Goal: Transaction & Acquisition: Purchase product/service

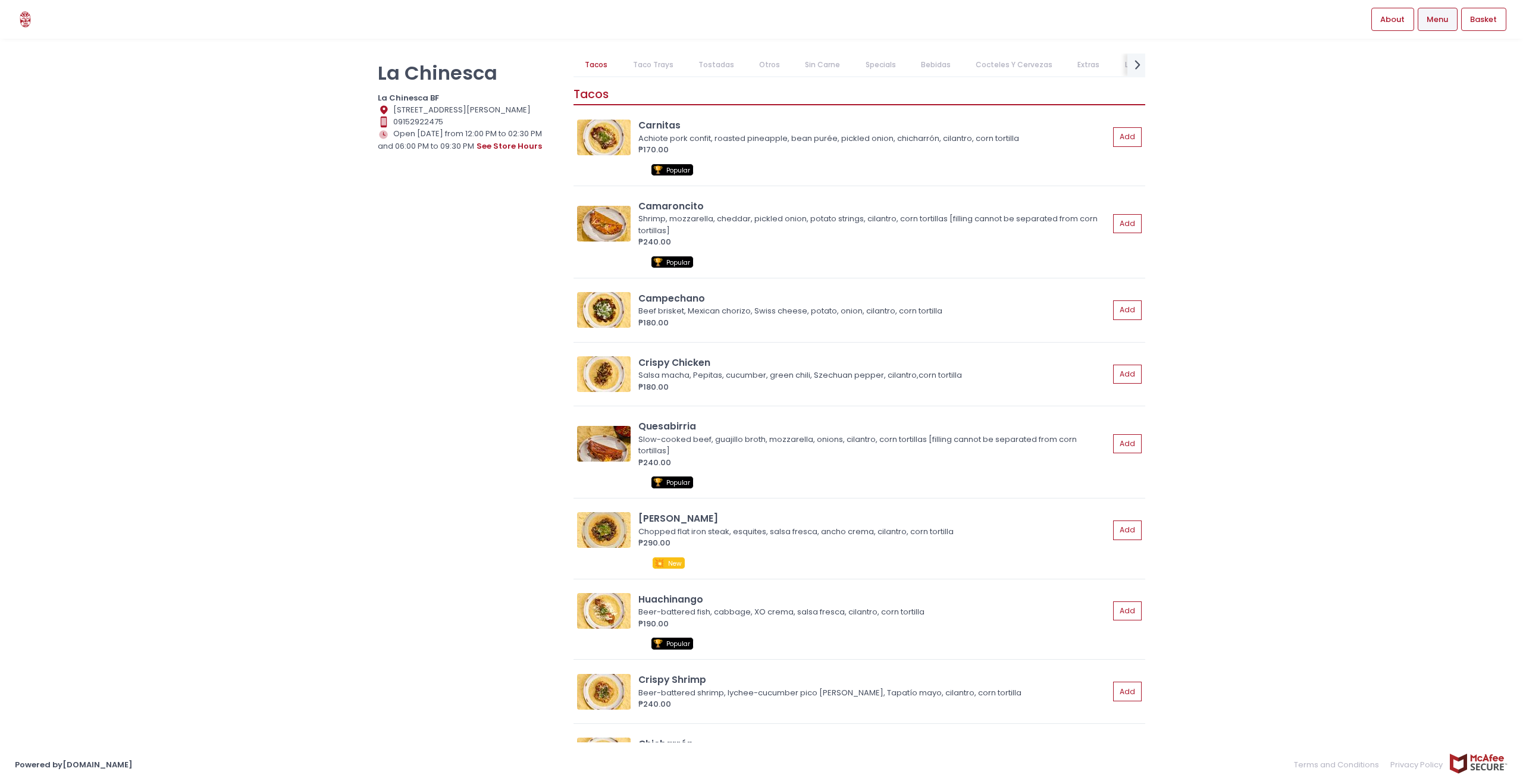
scroll to position [21, 0]
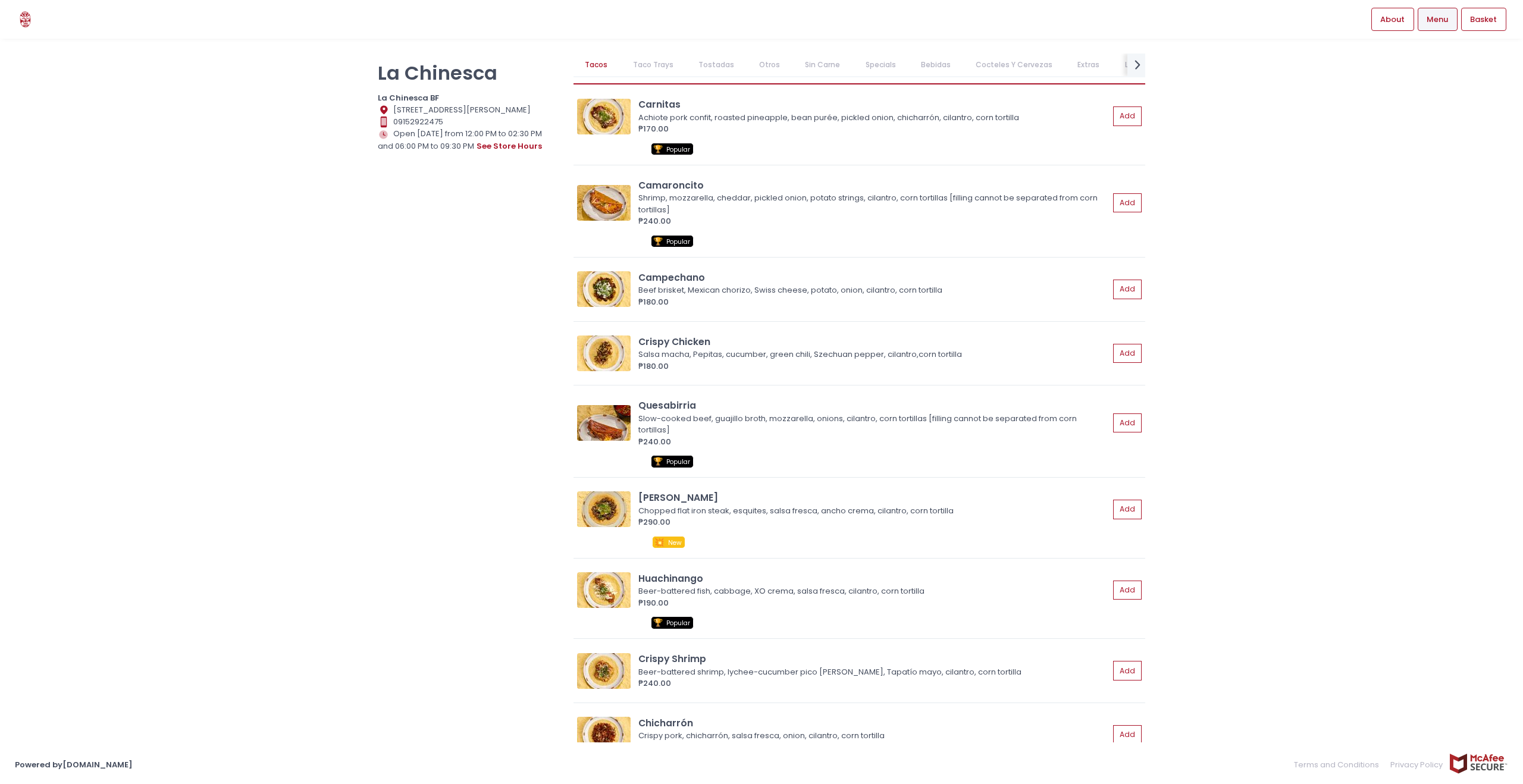
click at [659, 63] on link "Taco Trays" at bounding box center [653, 65] width 63 height 22
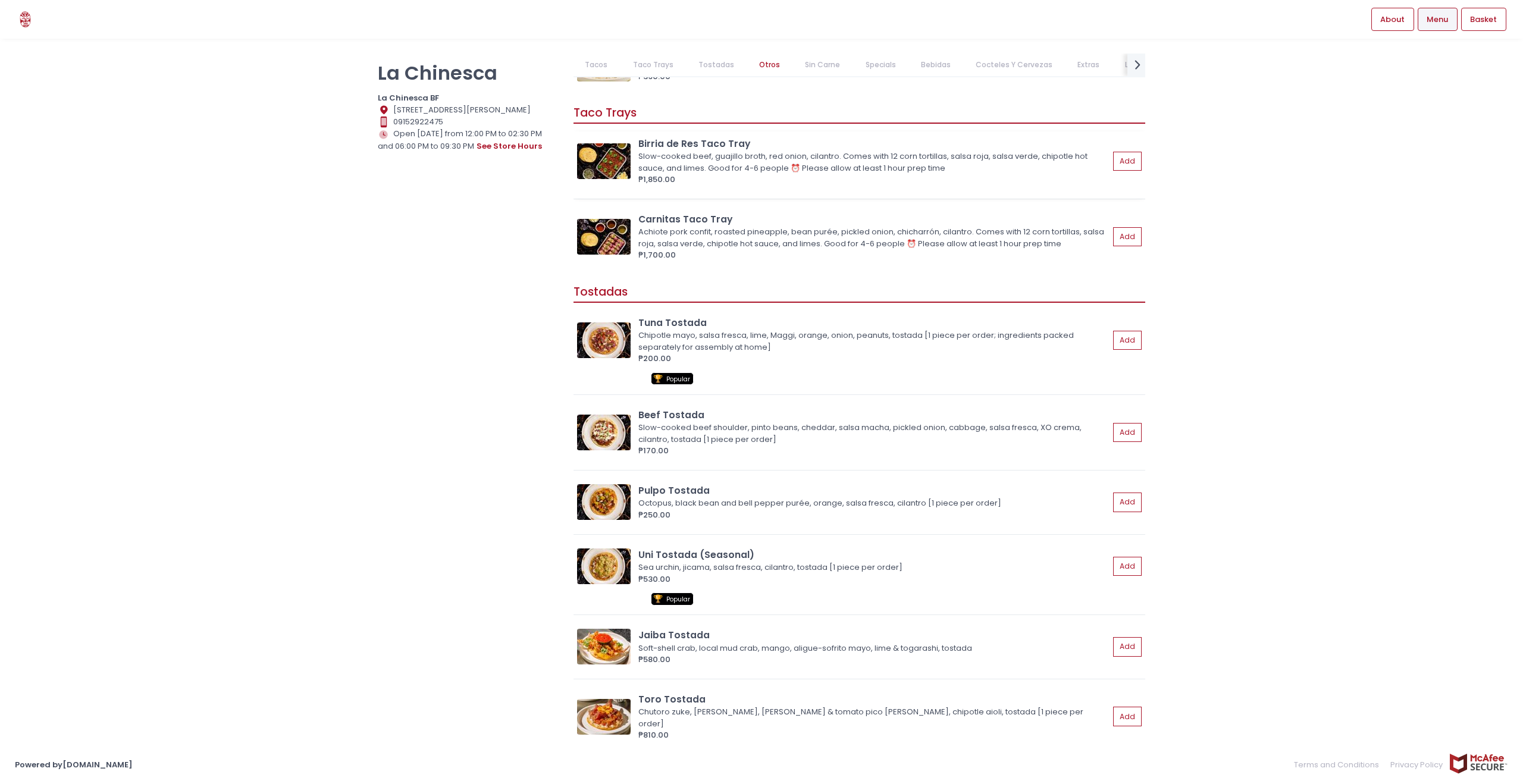
scroll to position [855, 0]
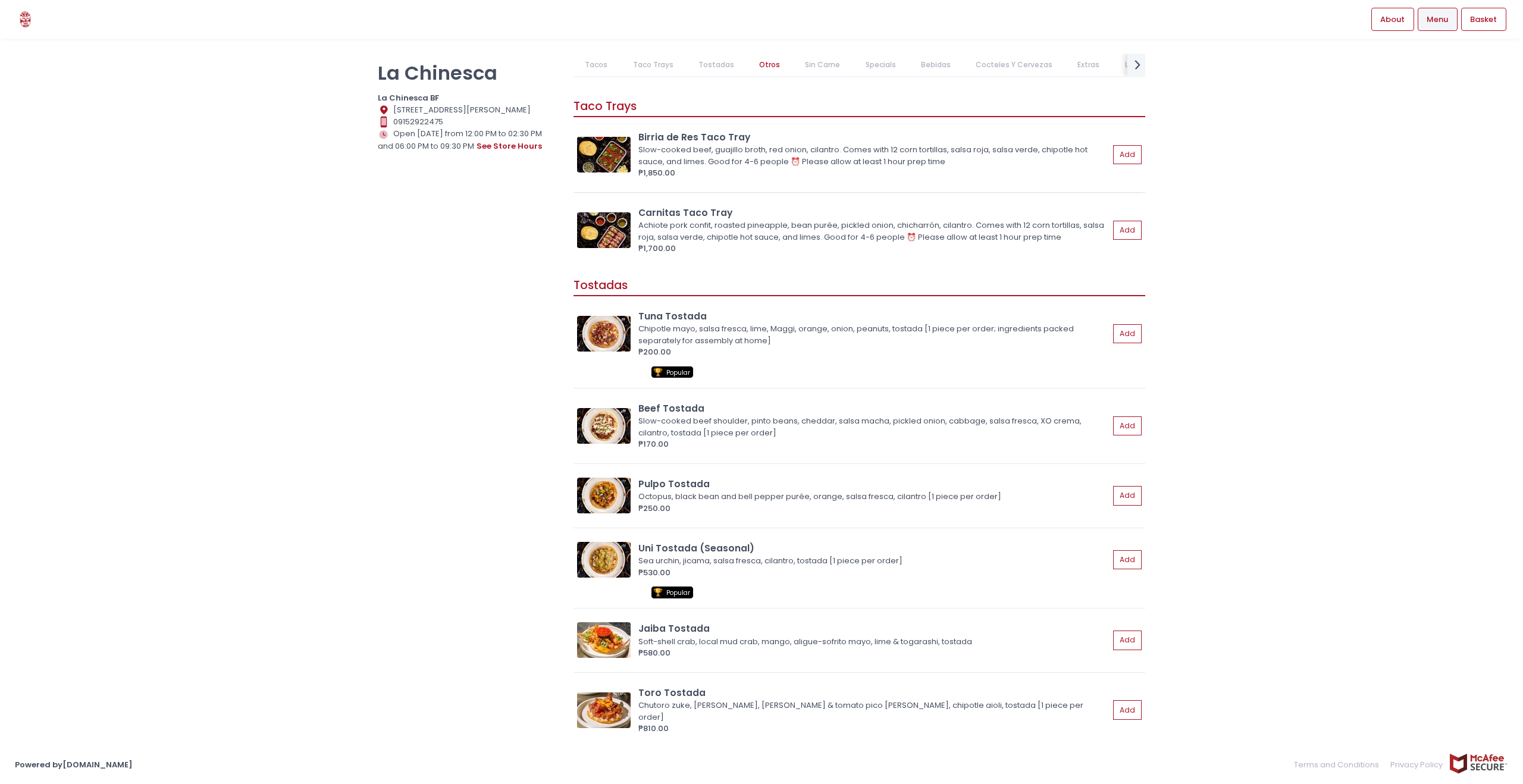
click at [611, 150] on img at bounding box center [604, 154] width 53 height 35
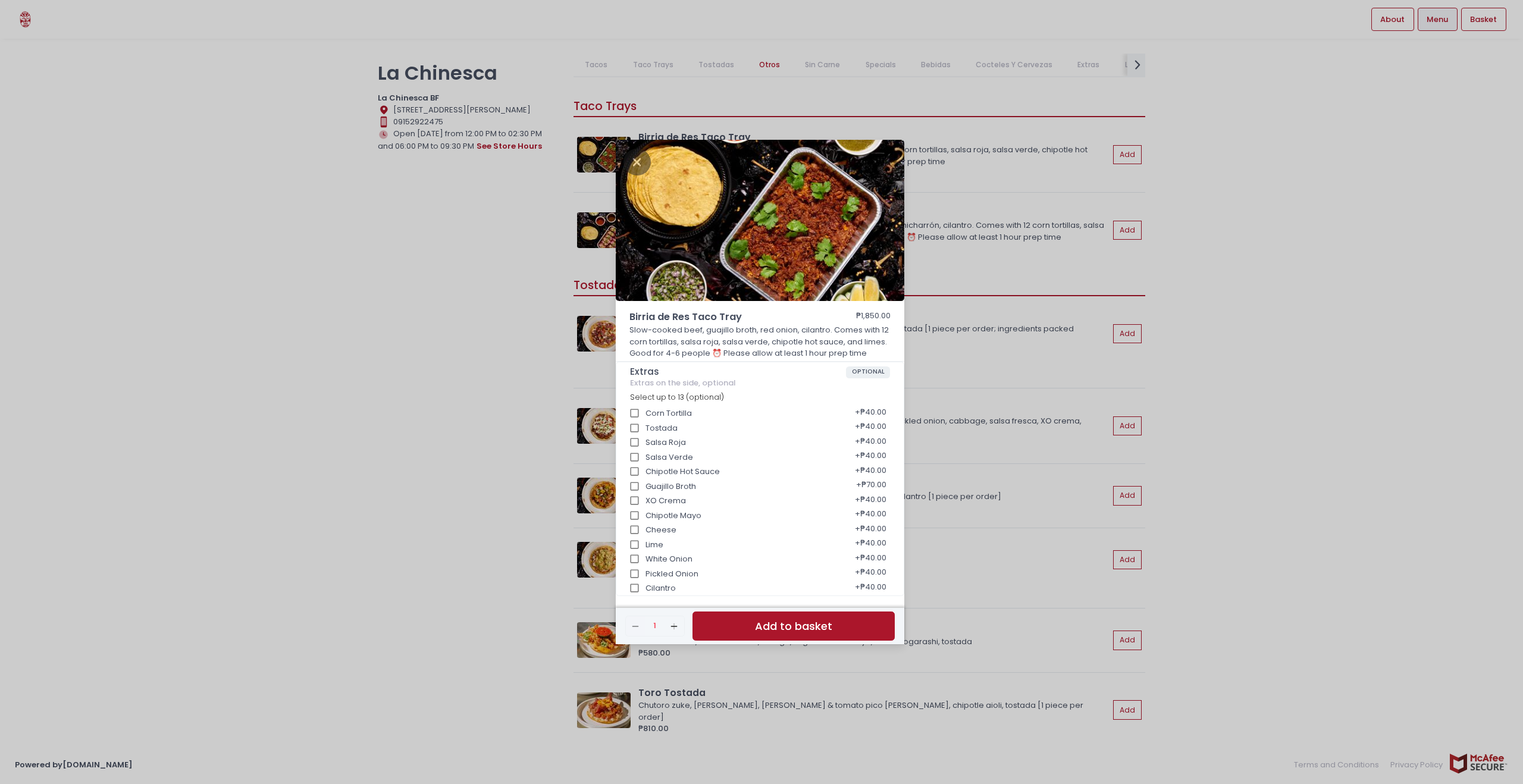
click at [1202, 188] on div "Birria de Res Taco Tray ₱1,850.00 Slow-cooked beef, guajillo broth, red onion, …" at bounding box center [761, 392] width 1523 height 784
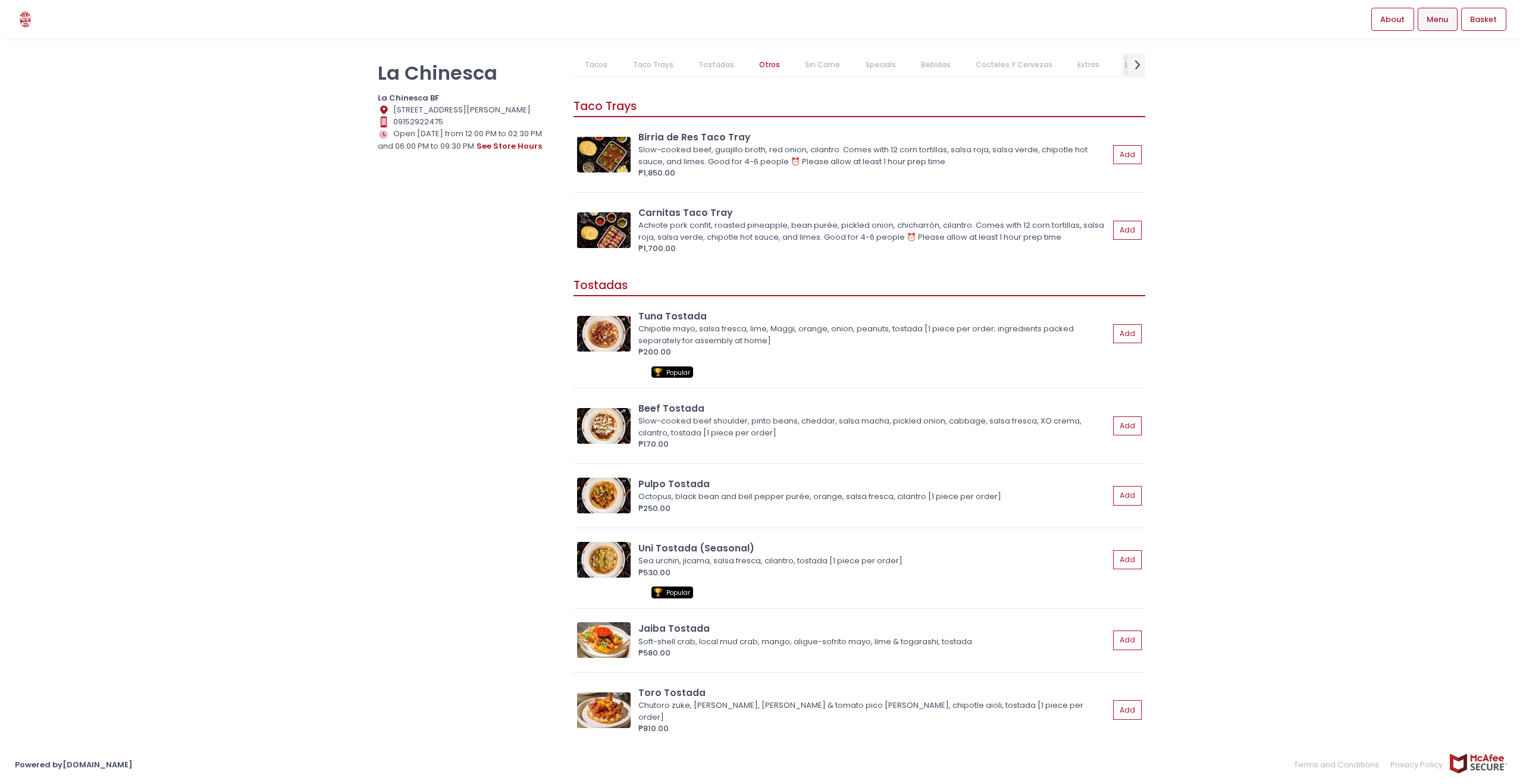
click at [613, 226] on img at bounding box center [604, 230] width 53 height 35
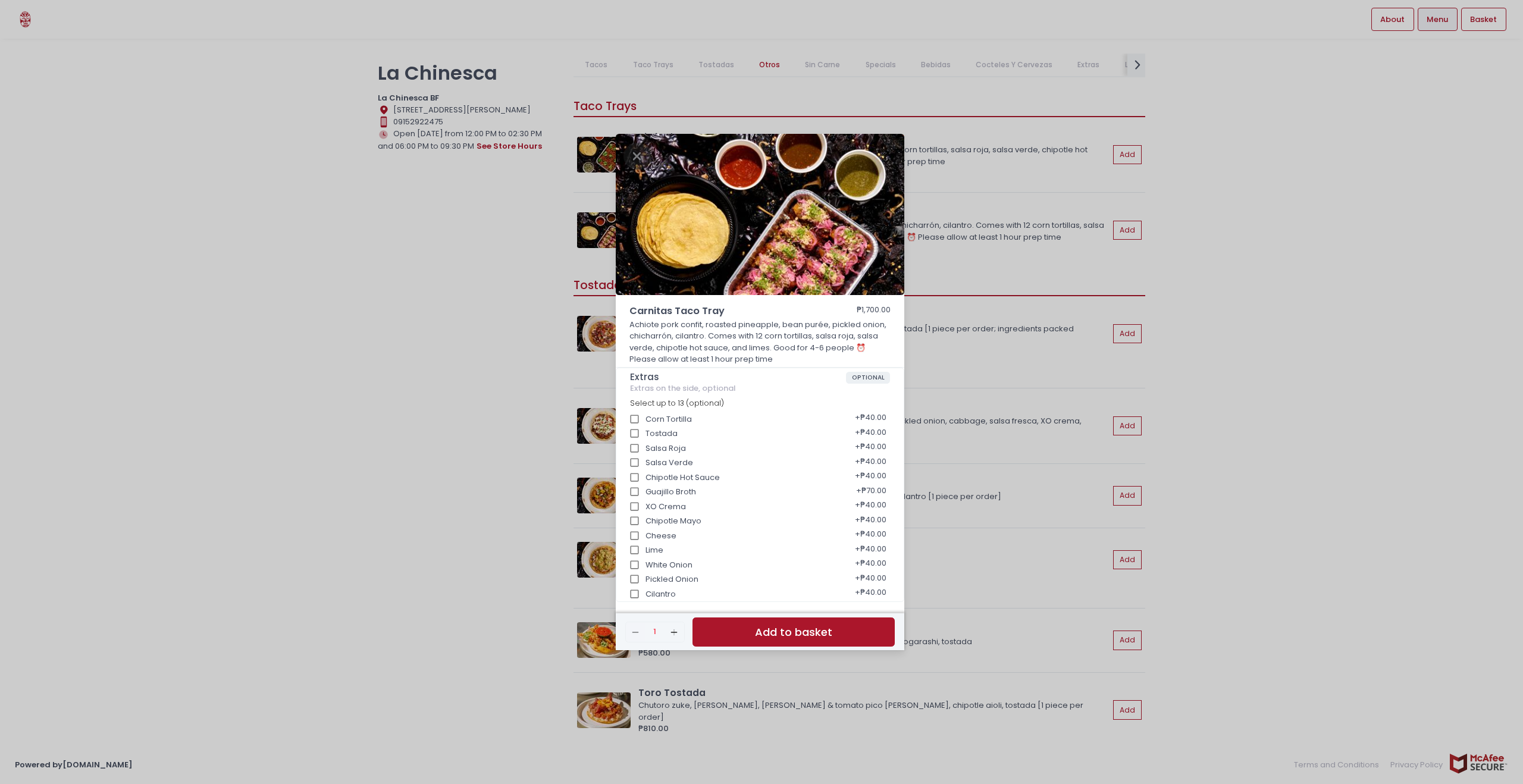
click at [1288, 252] on div "Carnitas Taco Tray ₱1,700.00 Achiote pork confit, roasted pineapple, bean purée…" at bounding box center [761, 392] width 1523 height 784
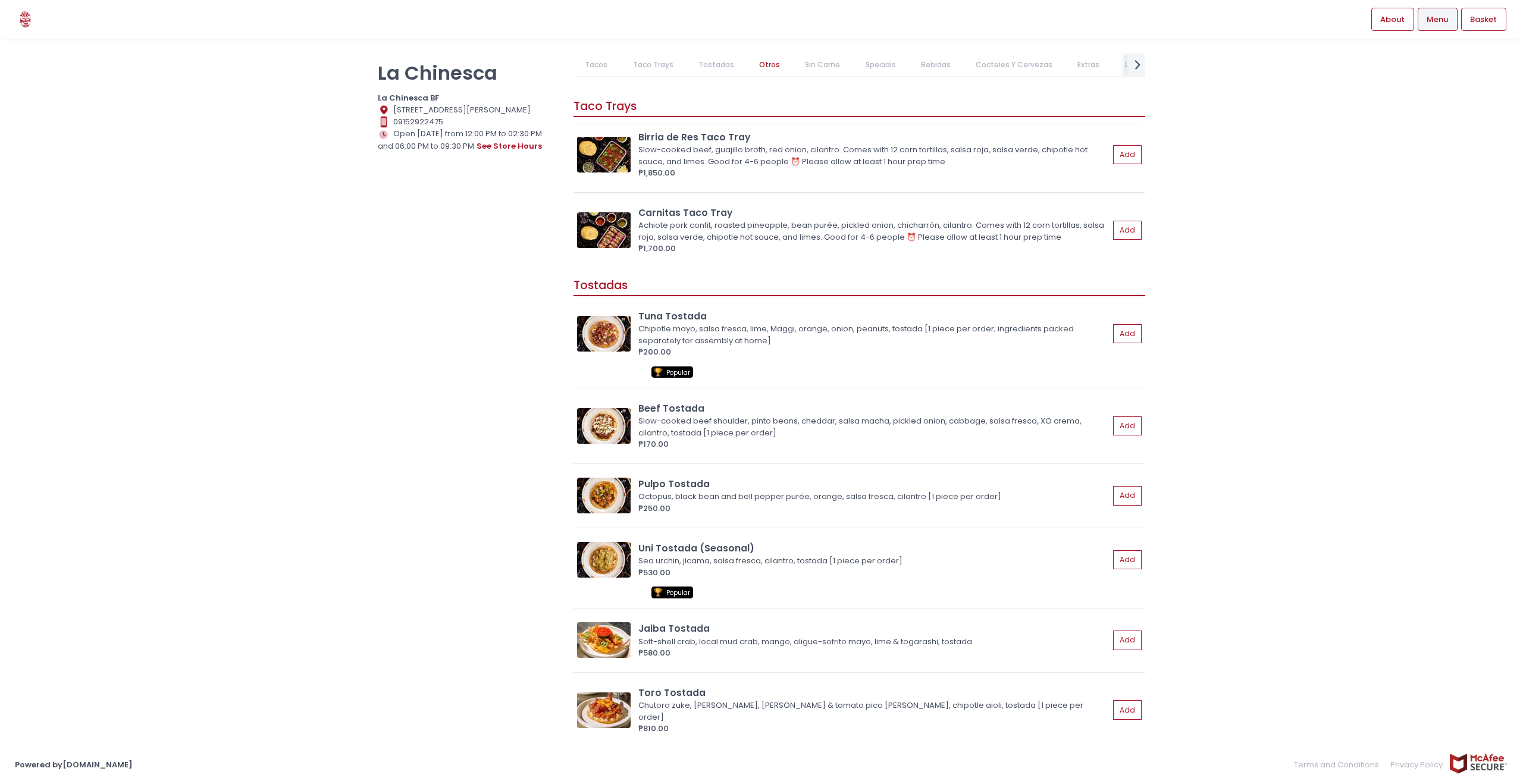
click at [613, 147] on img at bounding box center [604, 154] width 53 height 35
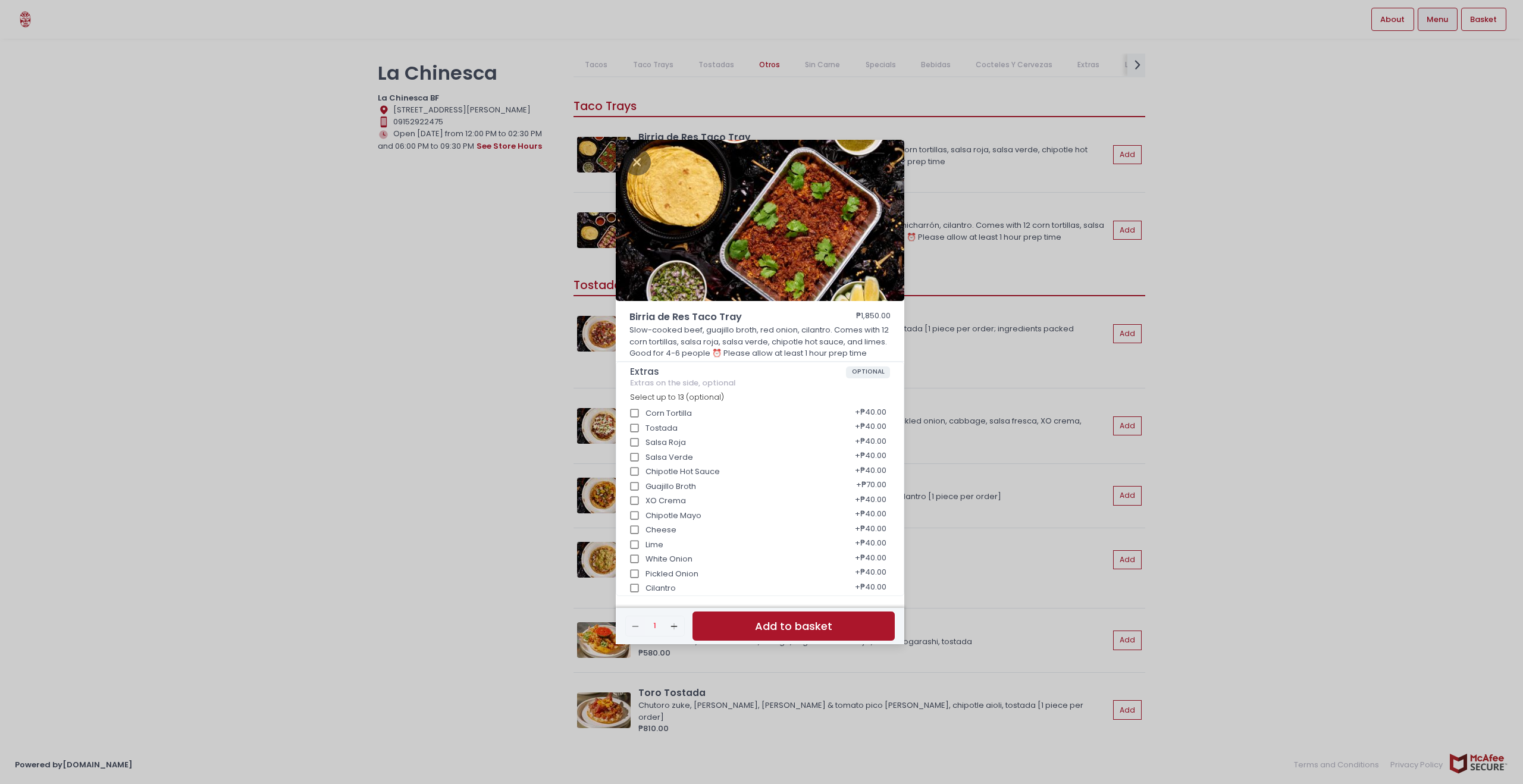
click at [1244, 219] on div "Birria de Res Taco Tray ₱1,850.00 Slow-cooked beef, guajillo broth, red onion, …" at bounding box center [761, 392] width 1523 height 784
